Goal: Task Accomplishment & Management: Use online tool/utility

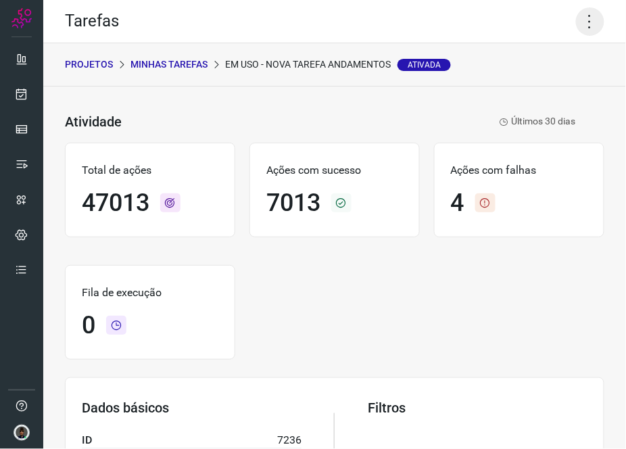
click at [408, 16] on icon at bounding box center [590, 21] width 28 height 28
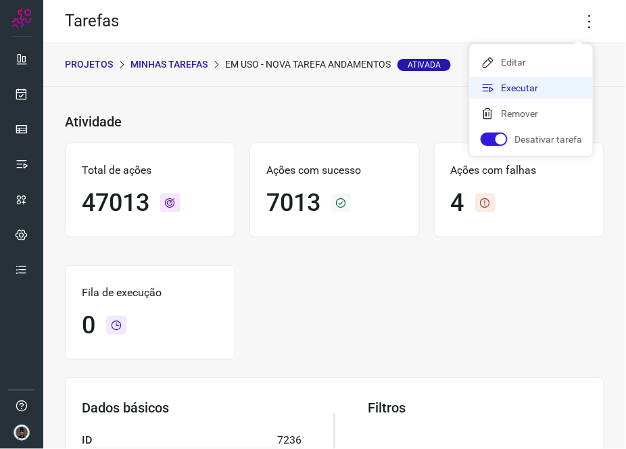
click at [408, 89] on li "Executar" at bounding box center [531, 88] width 123 height 22
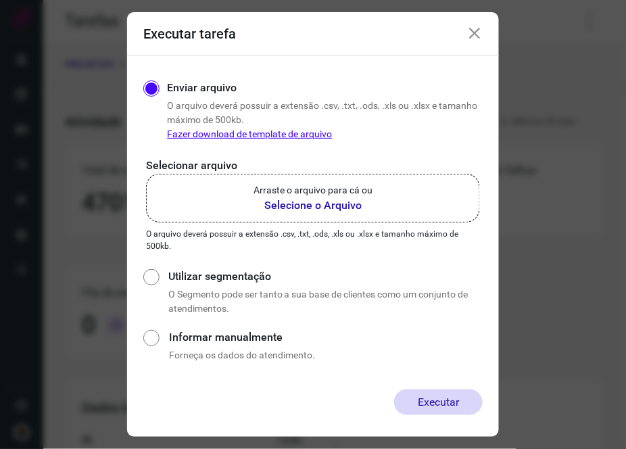
click at [328, 181] on label "Arraste o arquivo para cá ou Selecione o Arquivo" at bounding box center [313, 198] width 334 height 49
click at [0, 0] on input "Arraste o arquivo para cá ou Selecione o Arquivo" at bounding box center [0, 0] width 0 height 0
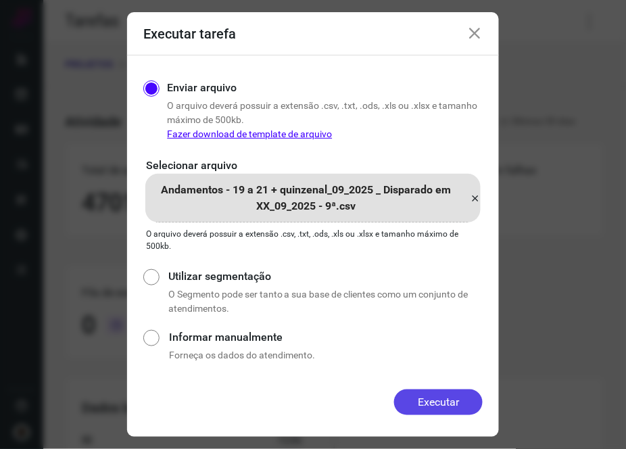
click at [408, 404] on button "Executar" at bounding box center [438, 402] width 89 height 26
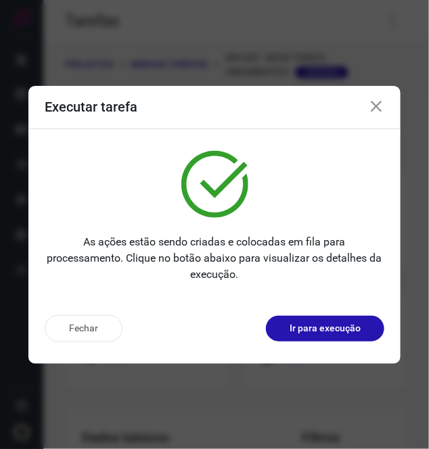
click at [383, 104] on icon at bounding box center [376, 107] width 16 height 16
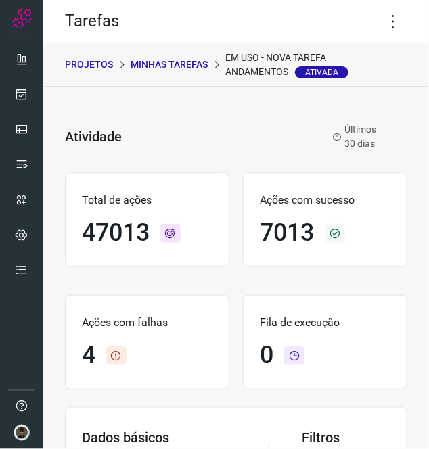
click at [370, 108] on div "Atividade EM USO - NOVA TAREFA ANDAMENTOS Ativada Últimos 30 dias" at bounding box center [236, 136] width 342 height 58
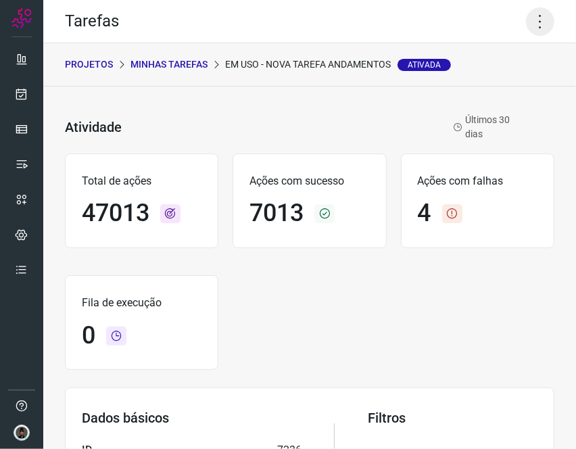
click at [408, 25] on icon at bounding box center [540, 21] width 28 height 28
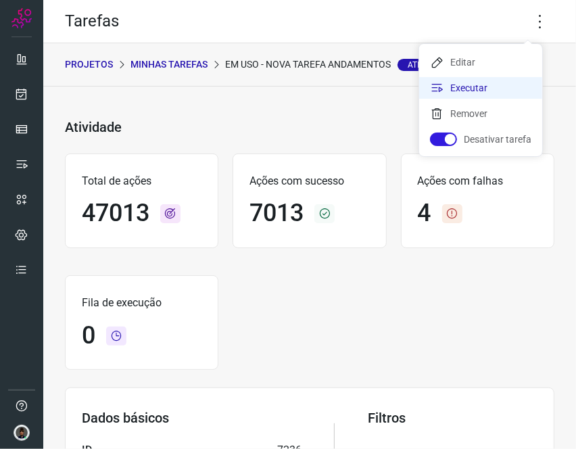
click at [408, 97] on li "Executar" at bounding box center [480, 88] width 123 height 22
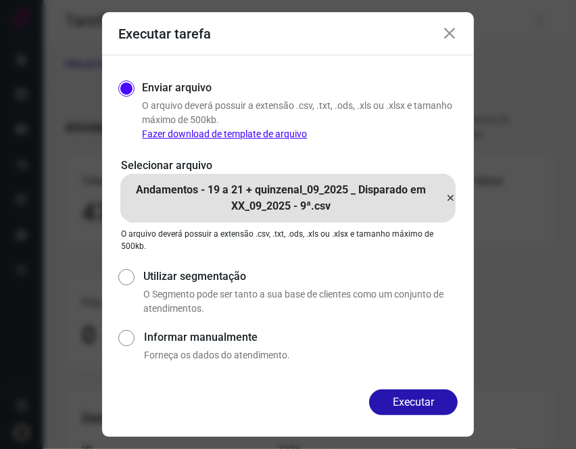
click at [408, 194] on icon at bounding box center [450, 198] width 11 height 16
click at [0, 0] on input "Andamentos - 19 a 21 + quinzenal_09_2025 _ Disparado em XX_09_2025 - 9ª.csv" at bounding box center [0, 0] width 0 height 0
click at [408, 397] on button "Executar" at bounding box center [413, 402] width 89 height 26
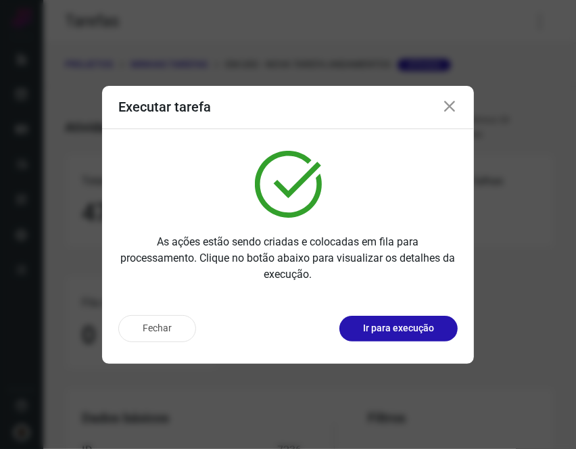
click at [408, 105] on icon at bounding box center [449, 107] width 16 height 16
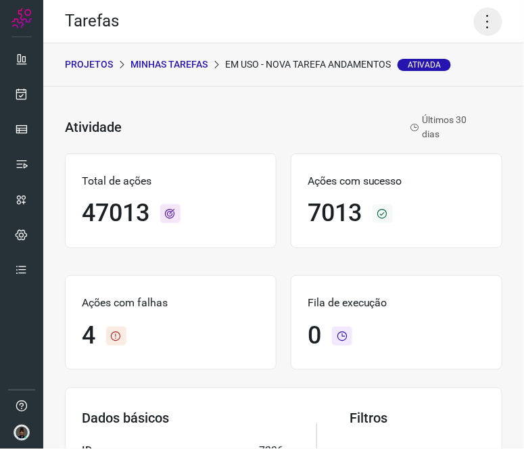
click at [408, 8] on icon at bounding box center [488, 21] width 28 height 28
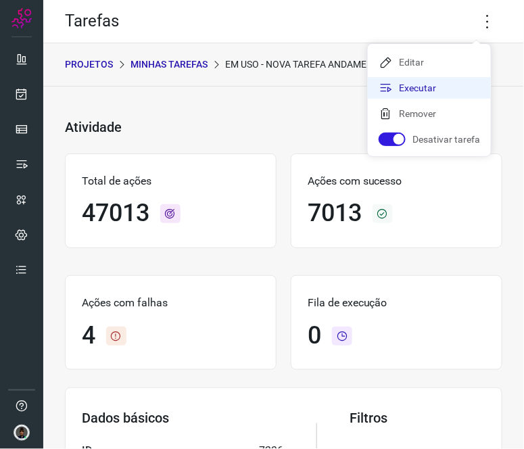
click at [408, 91] on li "Executar" at bounding box center [429, 88] width 123 height 22
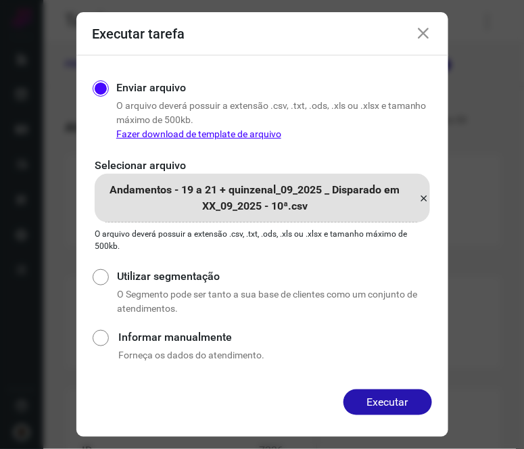
click at [408, 196] on icon at bounding box center [424, 198] width 11 height 16
click at [0, 0] on input "Andamentos - 19 a 21 + quinzenal_09_2025 _ Disparado em XX_09_2025 - 10ª.csv" at bounding box center [0, 0] width 0 height 0
click at [399, 407] on button "Executar" at bounding box center [387, 402] width 89 height 26
